Goal: Find specific page/section: Find specific page/section

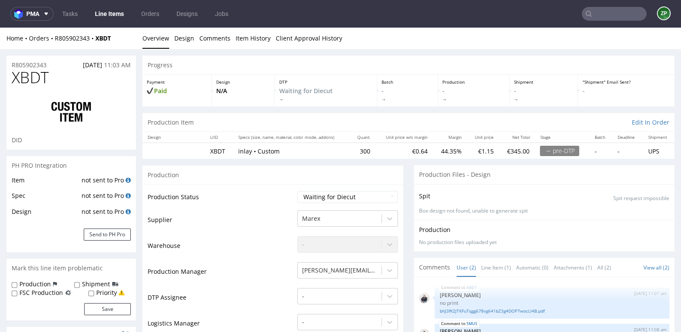
scroll to position [171, 0]
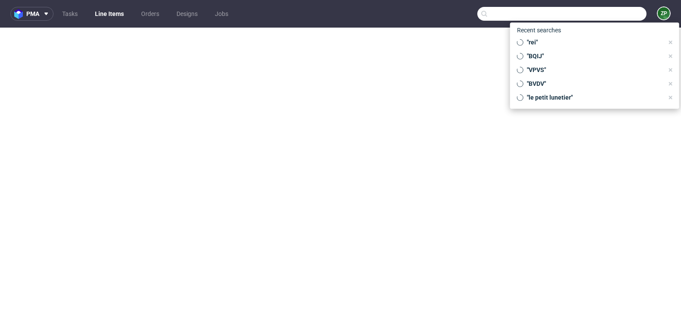
click at [612, 11] on input "text" at bounding box center [561, 14] width 169 height 14
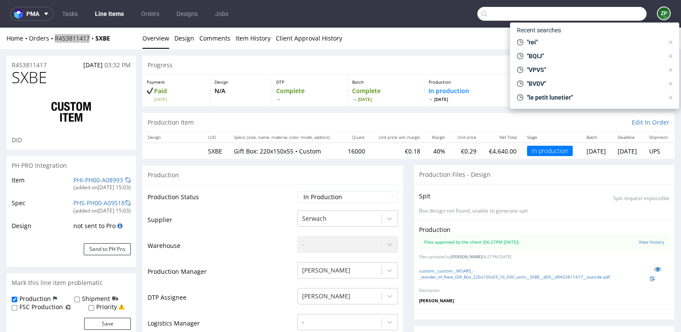
scroll to position [39, 0]
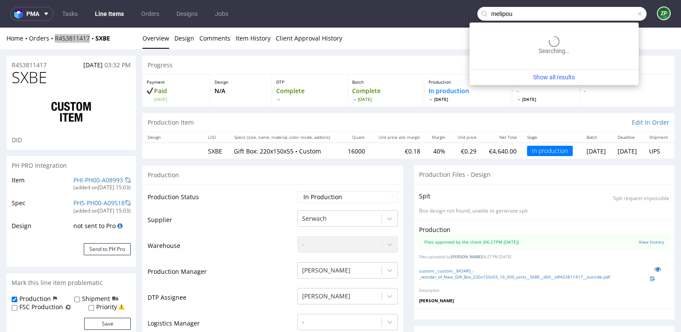
type input "melipou"
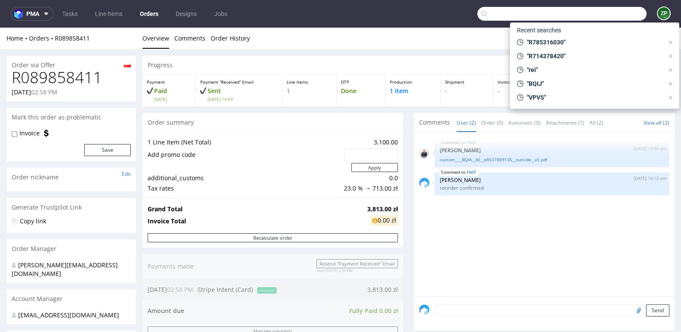
scroll to position [158, 0]
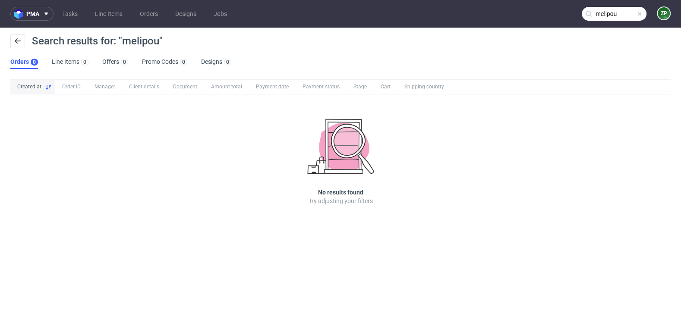
click at [604, 16] on input "melipou" at bounding box center [614, 14] width 65 height 14
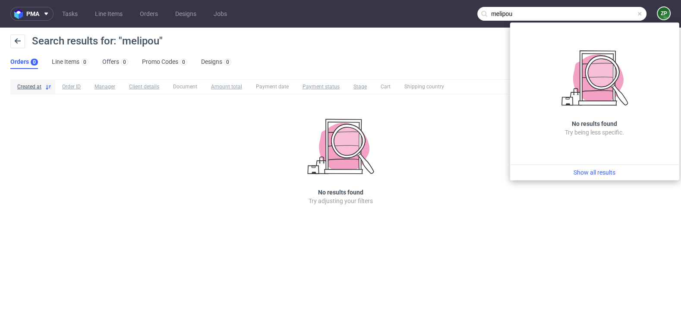
click at [573, 12] on input "melipou" at bounding box center [561, 14] width 169 height 14
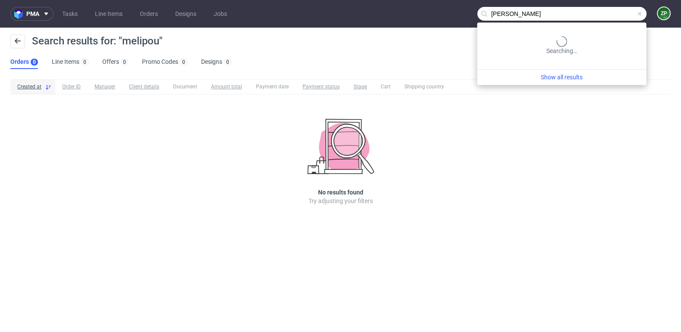
type input "marie valton"
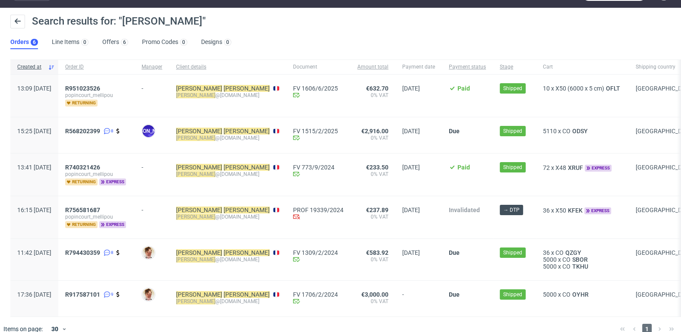
scroll to position [21, 0]
